Goal: Task Accomplishment & Management: Manage account settings

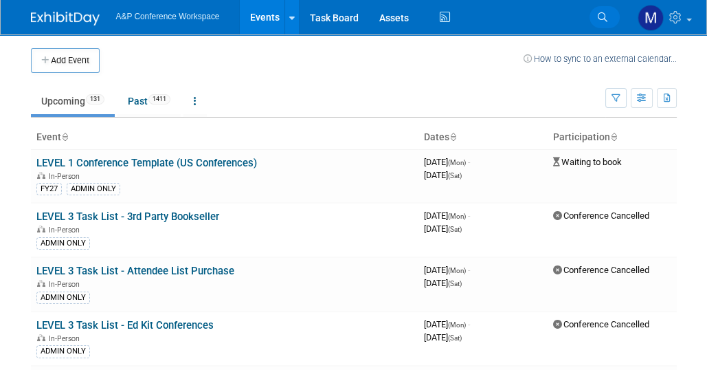
click at [601, 14] on icon at bounding box center [603, 17] width 10 height 10
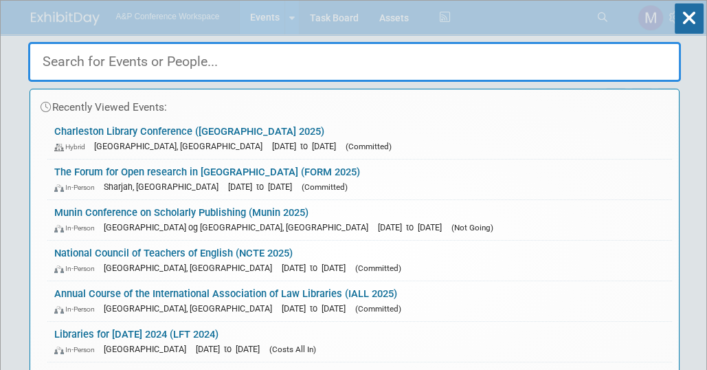
click at [137, 58] on input "text" at bounding box center [354, 62] width 653 height 40
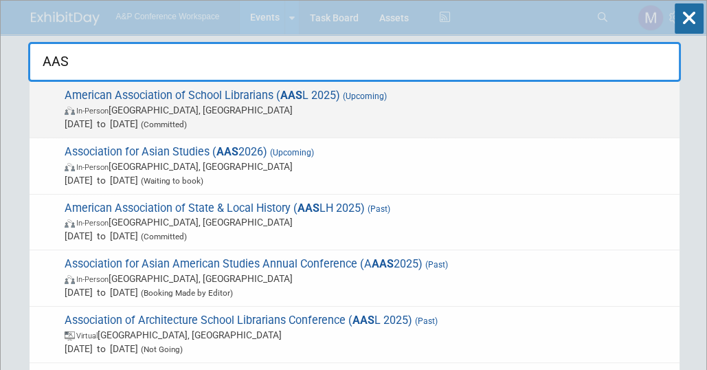
type input "AAS"
click at [207, 97] on span "American Association of School Librarians ( AAS L 2025) (Upcoming) In-Person [G…" at bounding box center [366, 110] width 612 height 42
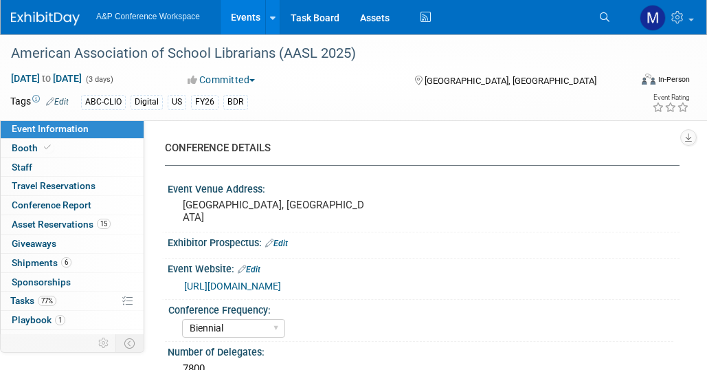
select select "Biennial"
select select "Level 1"
select select "In-Person Booth"
select select "Schools"
select select "Bloomsbury Digital Resources"
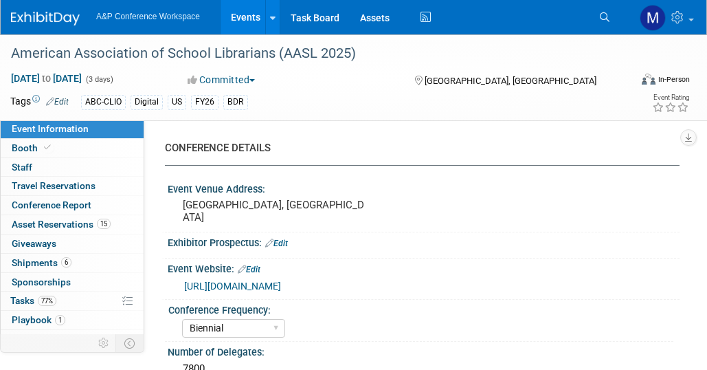
select select "Anne Weston"
select select "Mark Strong"
select select "Veronica Dove"
select select "BDR Product Awareness and Trial Generation​"
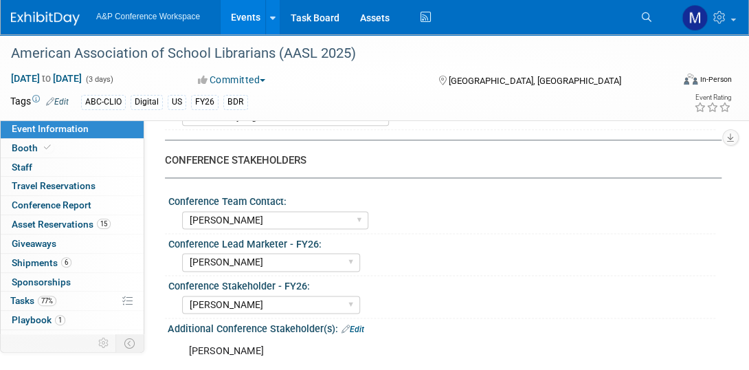
scroll to position [610, 0]
drag, startPoint x: 9, startPoint y: 51, endPoint x: 383, endPoint y: 60, distance: 374.4
click at [383, 60] on div "American Association of School Librarians (AASL 2025)" at bounding box center [333, 53] width 654 height 25
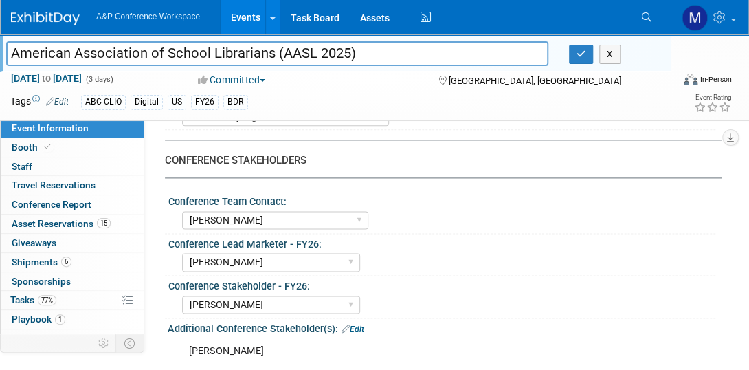
drag, startPoint x: 359, startPoint y: 49, endPoint x: -1, endPoint y: 61, distance: 360.8
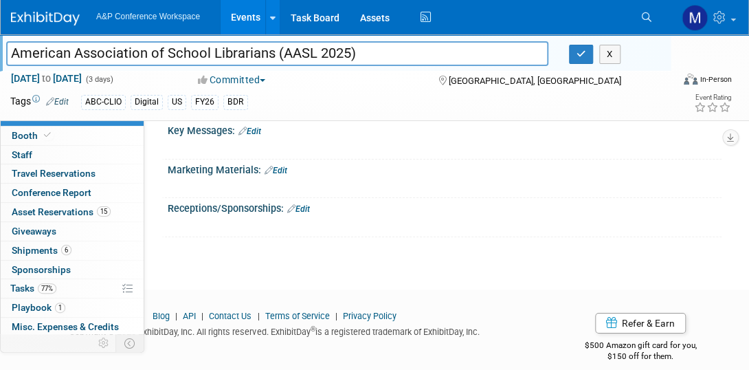
scroll to position [0, 0]
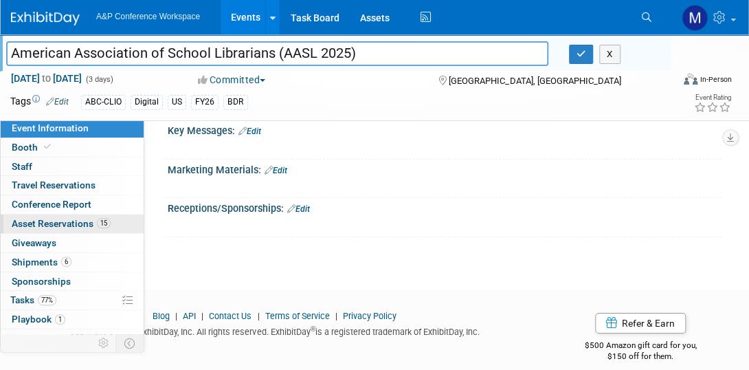
click at [58, 221] on span "Asset Reservations 15" at bounding box center [61, 223] width 99 height 11
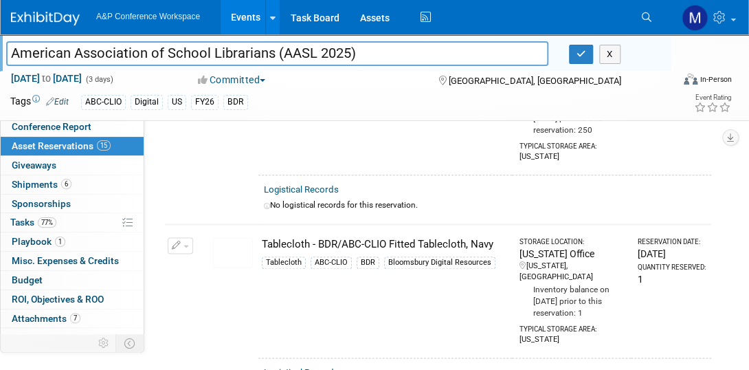
scroll to position [87, 0]
